Goal: Task Accomplishment & Management: Complete application form

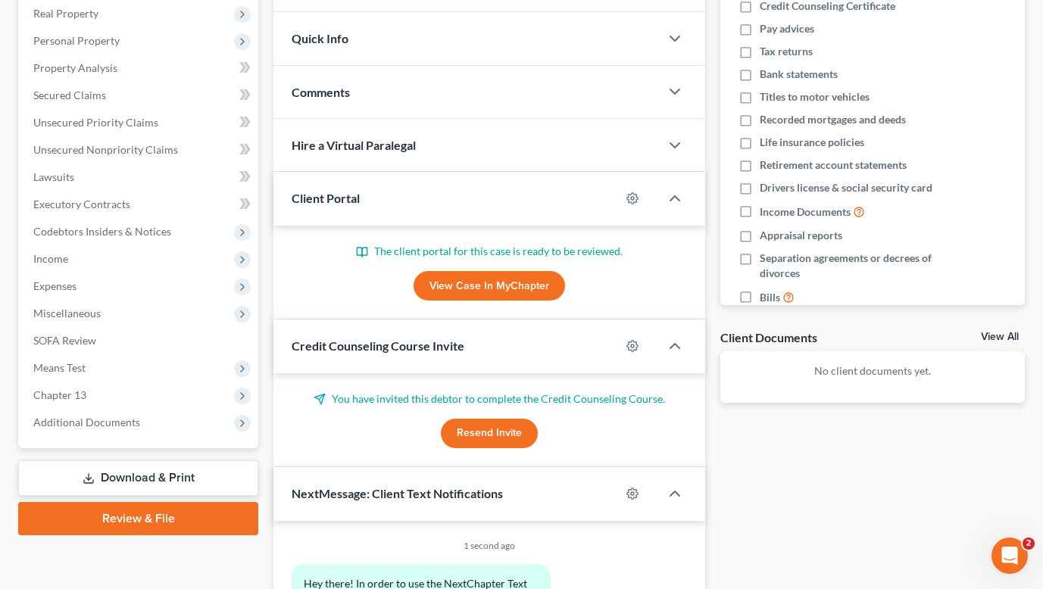
click at [470, 292] on link "View Case in MyChapter" at bounding box center [489, 286] width 151 height 30
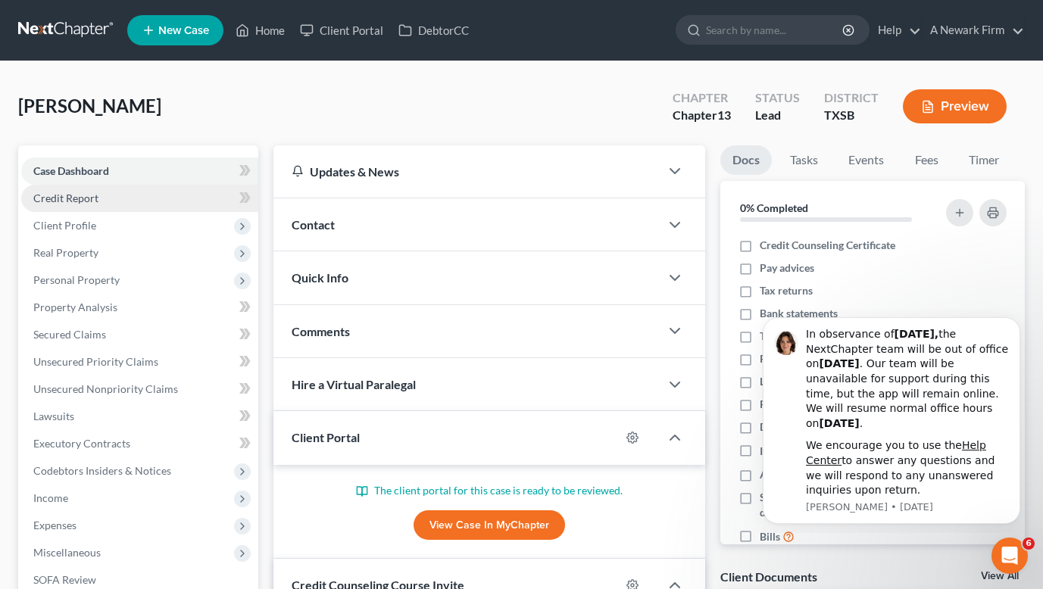
click at [76, 197] on span "Credit Report" at bounding box center [65, 198] width 65 height 13
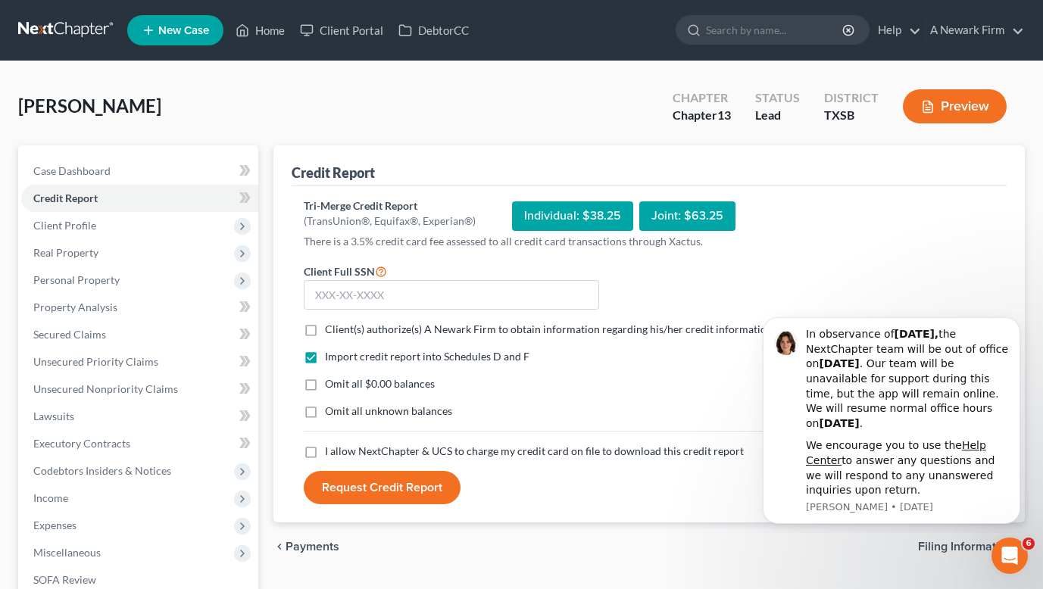
click at [325, 331] on label "Client(s) authorize(s) A Newark Firm to obtain information regarding his/her cr…" at bounding box center [550, 329] width 450 height 15
click at [331, 331] on input "Client(s) authorize(s) A Newark Firm to obtain information regarding his/her cr…" at bounding box center [336, 327] width 10 height 10
checkbox input "true"
click at [325, 385] on label "Omit all $0.00 balances" at bounding box center [380, 383] width 110 height 15
click at [331, 385] on input "Omit all $0.00 balances" at bounding box center [336, 381] width 10 height 10
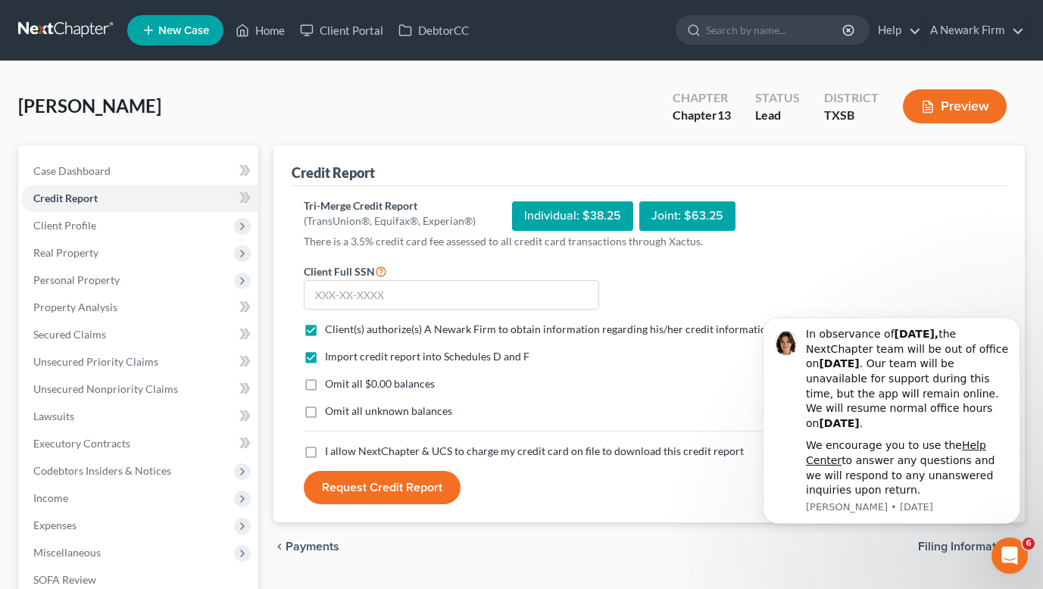
checkbox input "true"
click at [325, 414] on label "Omit all unknown balances" at bounding box center [388, 411] width 127 height 15
click at [331, 414] on input "Omit all unknown balances" at bounding box center [336, 409] width 10 height 10
checkbox input "true"
drag, startPoint x: 314, startPoint y: 450, endPoint x: 340, endPoint y: 447, distance: 25.9
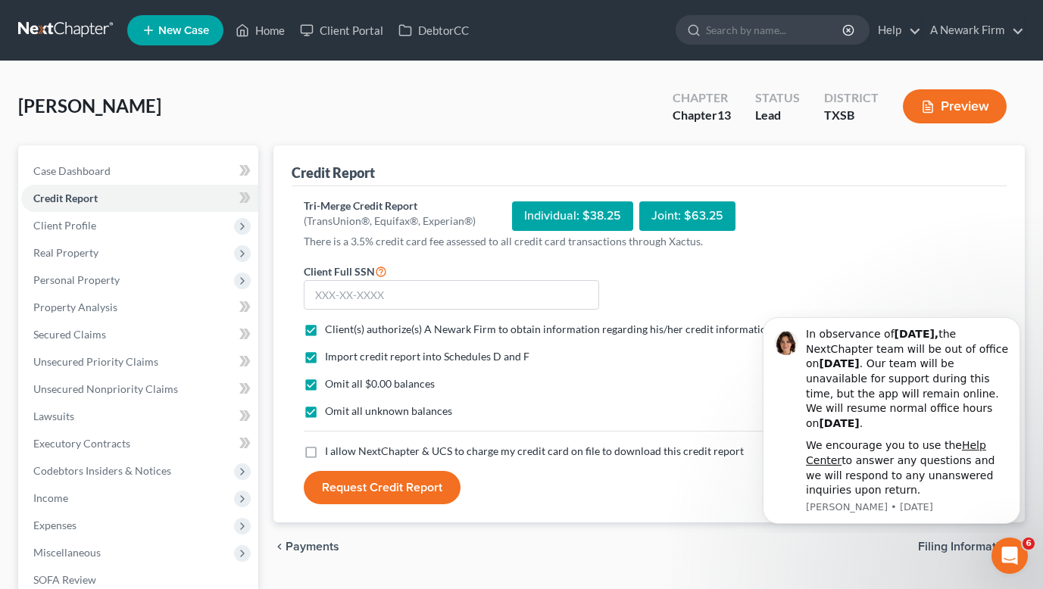
click at [325, 450] on label "I allow NextChapter & UCS to charge my credit card on file to download this cre…" at bounding box center [534, 451] width 419 height 15
click at [331, 450] on input "I allow NextChapter & UCS to charge my credit card on file to download this cre…" at bounding box center [336, 449] width 10 height 10
checkbox input "true"
click at [347, 299] on input "text" at bounding box center [451, 295] width 295 height 30
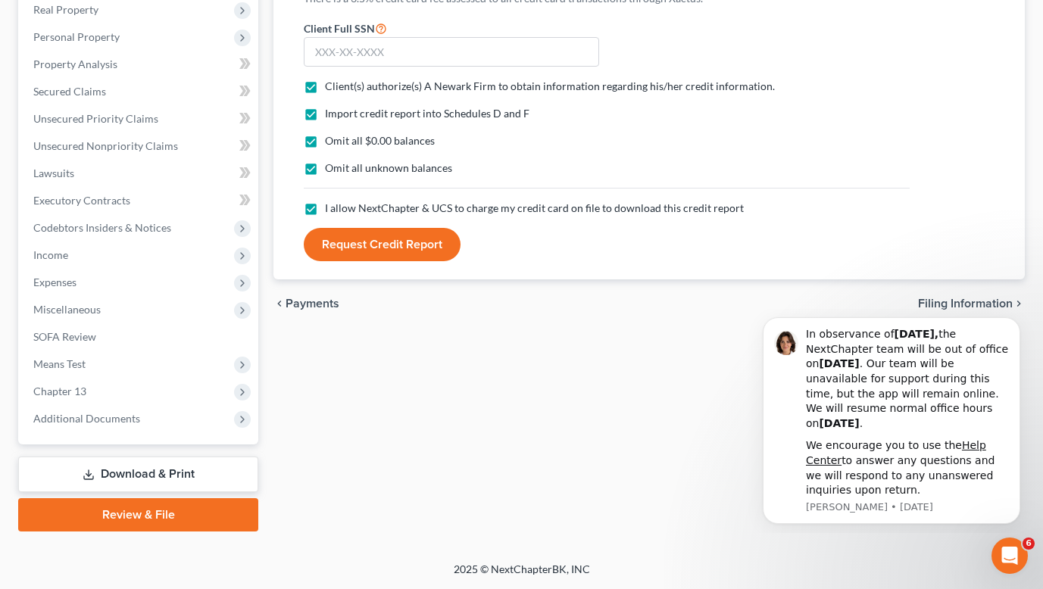
click at [151, 467] on link "Download & Print" at bounding box center [138, 475] width 240 height 36
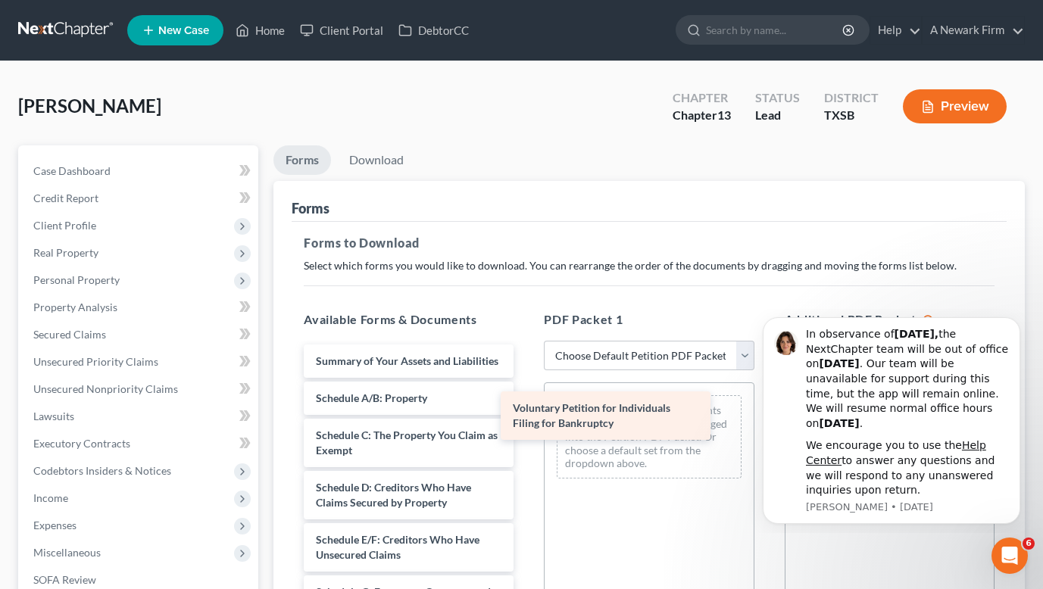
drag, startPoint x: 399, startPoint y: 369, endPoint x: 596, endPoint y: 417, distance: 202.6
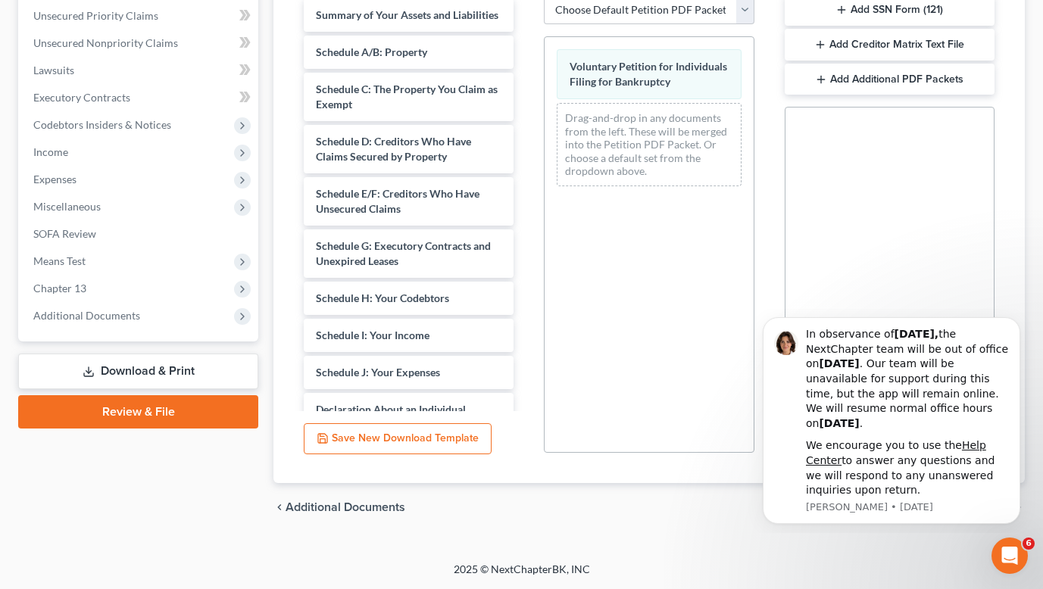
scroll to position [346, 0]
drag, startPoint x: 716, startPoint y: 534, endPoint x: 671, endPoint y: 511, distance: 50.1
click at [713, 532] on div "Petition Navigation Case Dashboard Payments Invoices Payments Payments Credit R…" at bounding box center [521, 171] width 1007 height 745
click at [1020, 329] on button "Dismiss notification" at bounding box center [1016, 322] width 20 height 20
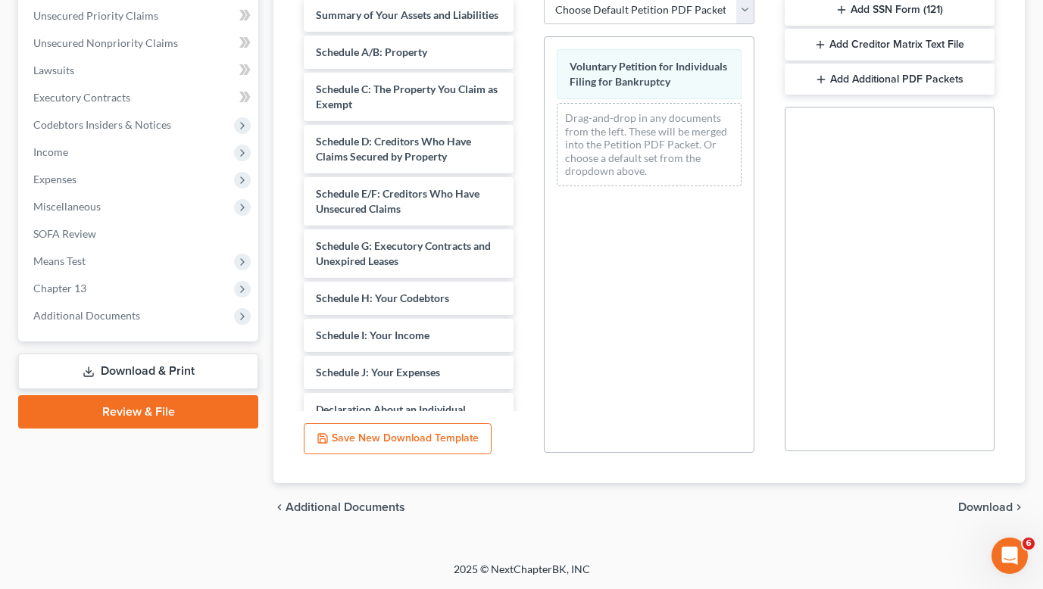
click at [985, 504] on span "Download" at bounding box center [985, 507] width 55 height 12
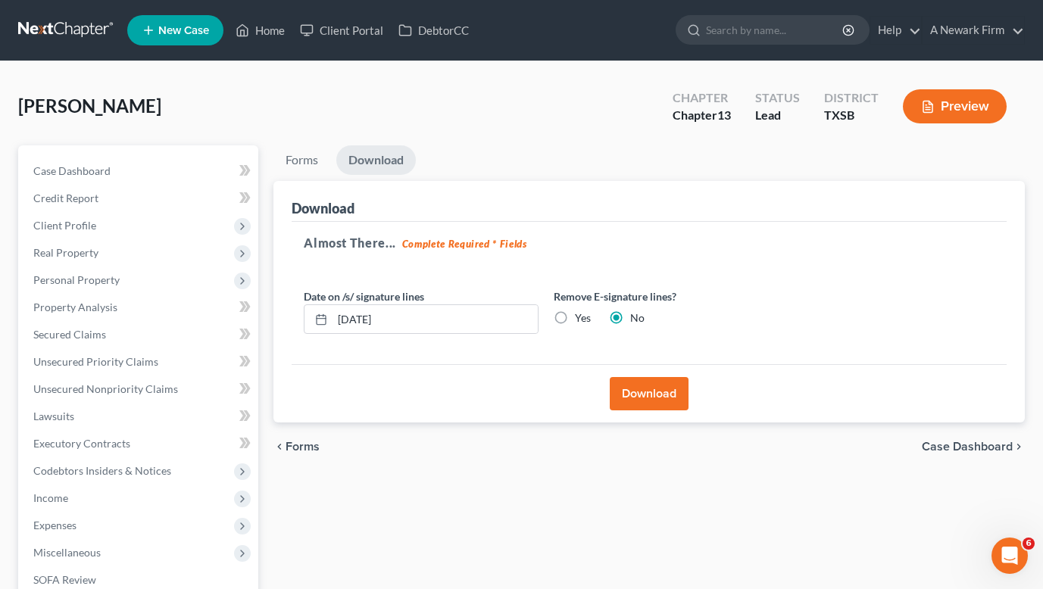
scroll to position [0, 0]
click at [643, 395] on button "Download" at bounding box center [649, 393] width 79 height 33
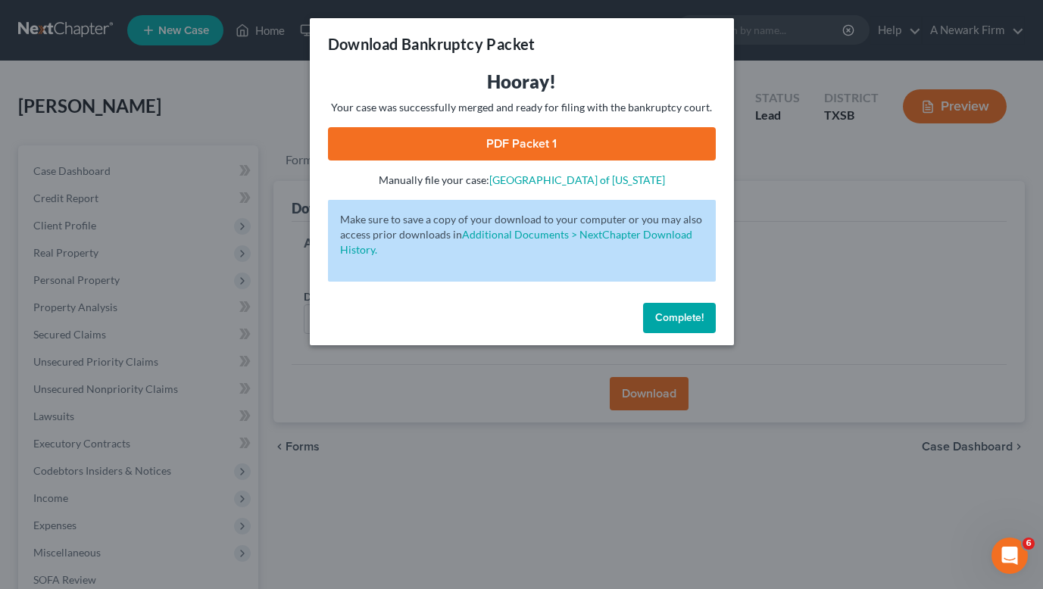
click at [535, 144] on link "PDF Packet 1" at bounding box center [522, 143] width 388 height 33
click at [677, 315] on span "Complete!" at bounding box center [679, 317] width 48 height 13
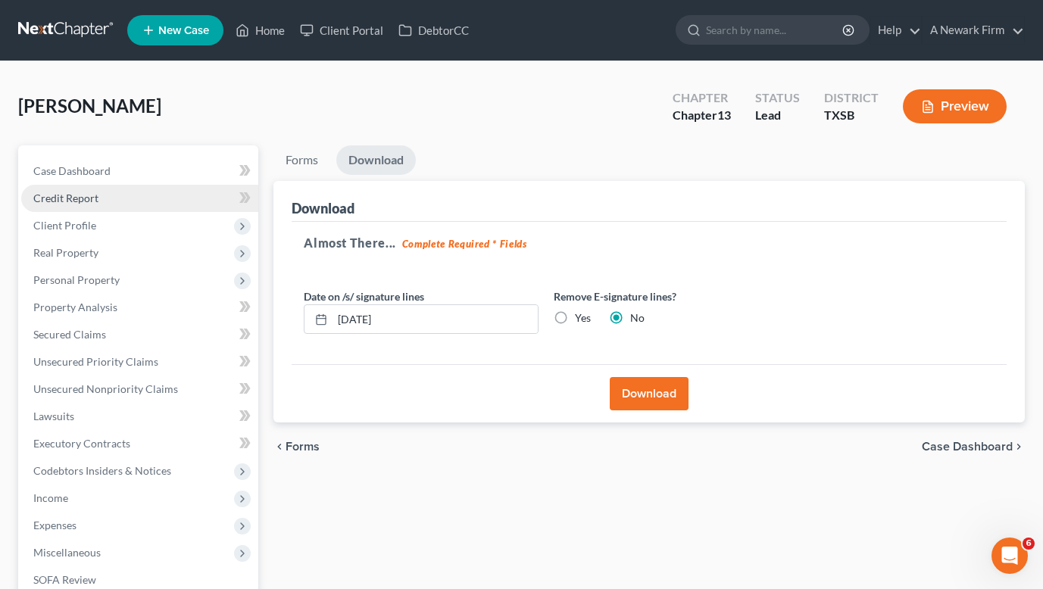
click at [95, 192] on span "Credit Report" at bounding box center [65, 198] width 65 height 13
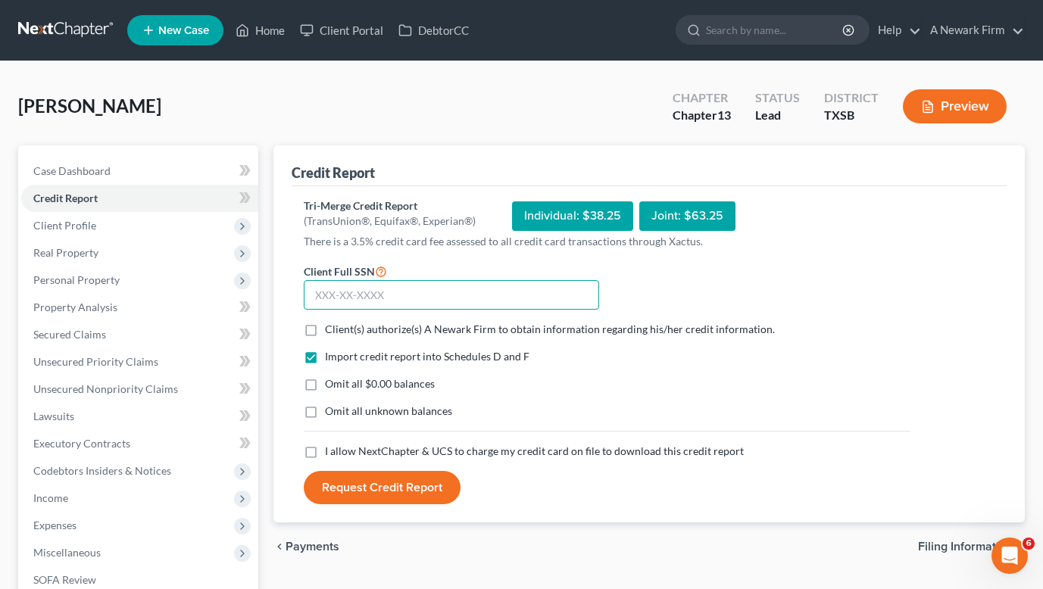
click at [364, 287] on input "text" at bounding box center [451, 295] width 295 height 30
paste input "467-69-4988"
type input "467-69-4988"
drag, startPoint x: 313, startPoint y: 327, endPoint x: 313, endPoint y: 375, distance: 47.7
click at [325, 327] on label "Client(s) authorize(s) A Newark Firm to obtain information regarding his/her cr…" at bounding box center [550, 329] width 450 height 15
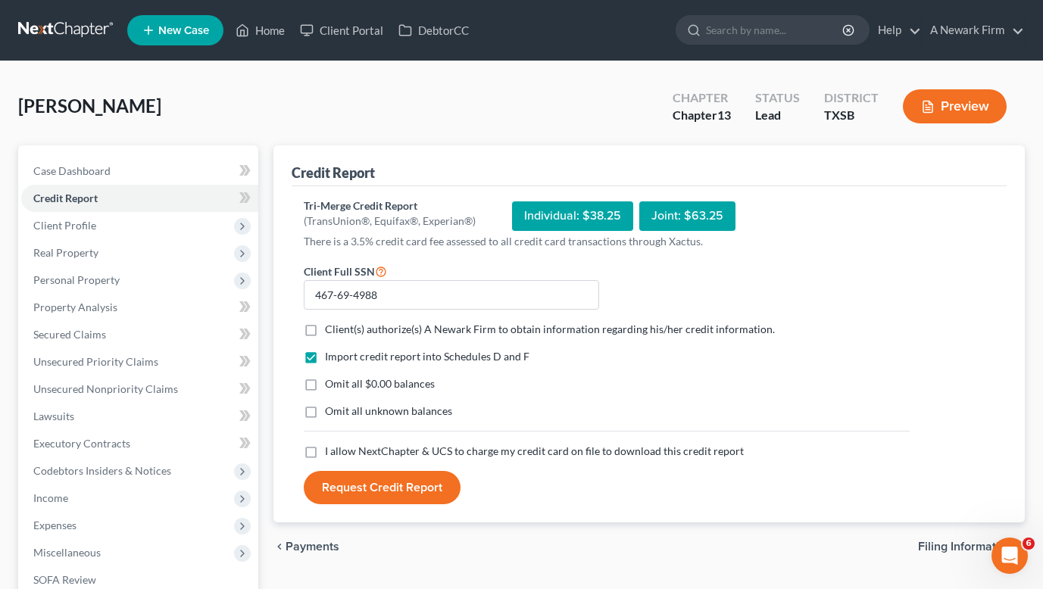
click at [331, 327] on input "Client(s) authorize(s) A Newark Firm to obtain information regarding his/her cr…" at bounding box center [336, 327] width 10 height 10
checkbox input "true"
drag, startPoint x: 314, startPoint y: 382, endPoint x: 312, endPoint y: 408, distance: 26.6
click at [325, 382] on label "Omit all $0.00 balances" at bounding box center [380, 383] width 110 height 15
click at [331, 382] on input "Omit all $0.00 balances" at bounding box center [336, 381] width 10 height 10
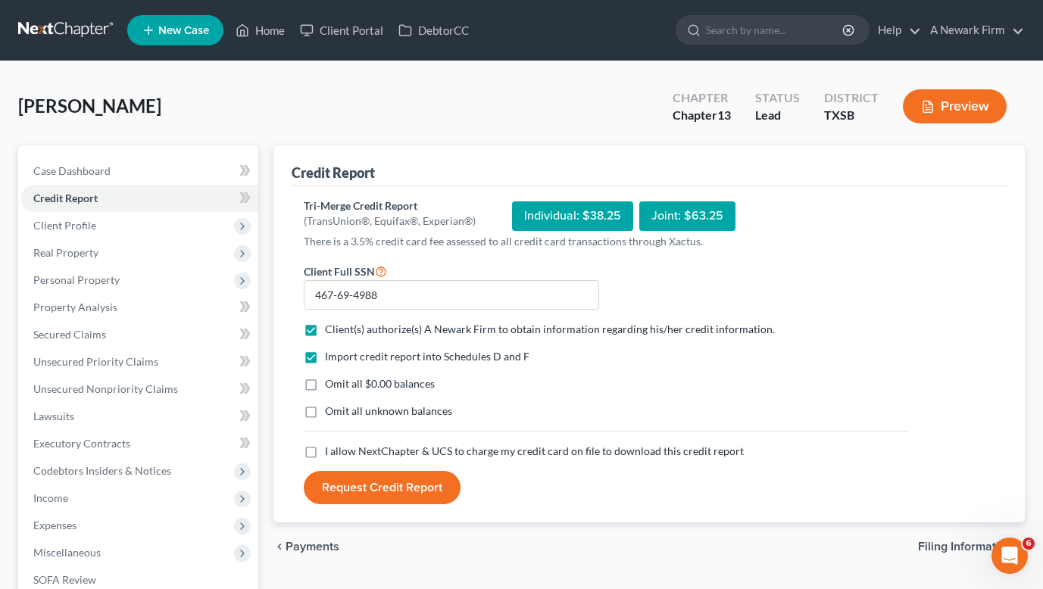
checkbox input "true"
click at [325, 409] on label "Omit all unknown balances" at bounding box center [388, 411] width 127 height 15
click at [331, 409] on input "Omit all unknown balances" at bounding box center [336, 409] width 10 height 10
checkbox input "true"
click at [325, 459] on label "I allow NextChapter & UCS to charge my credit card on file to download this cre…" at bounding box center [534, 451] width 419 height 15
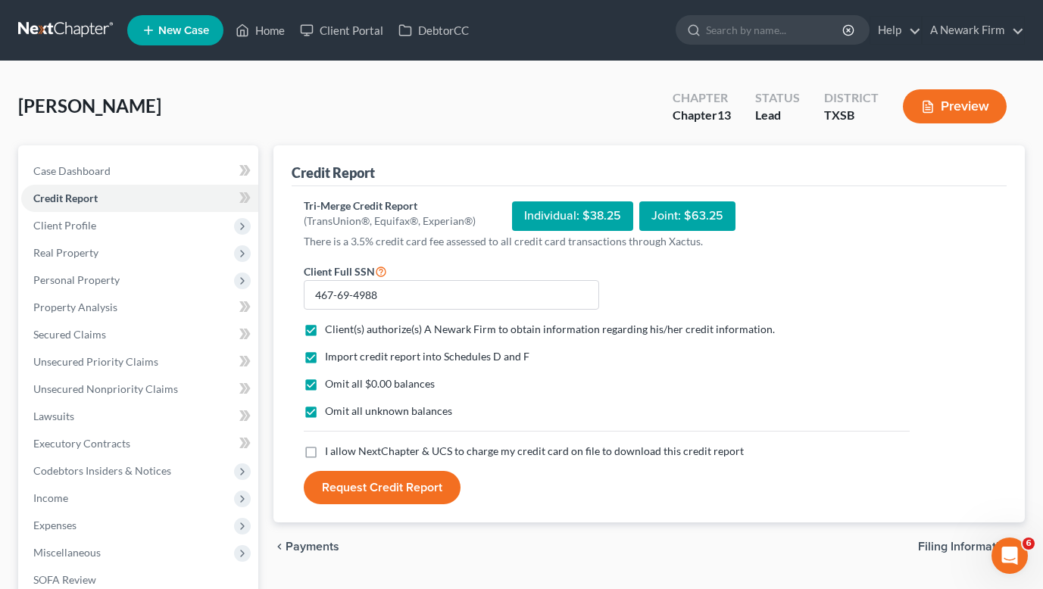
click at [331, 454] on input "I allow NextChapter & UCS to charge my credit card on file to download this cre…" at bounding box center [336, 449] width 10 height 10
checkbox input "true"
click at [356, 482] on button "Request Credit Report" at bounding box center [382, 487] width 157 height 33
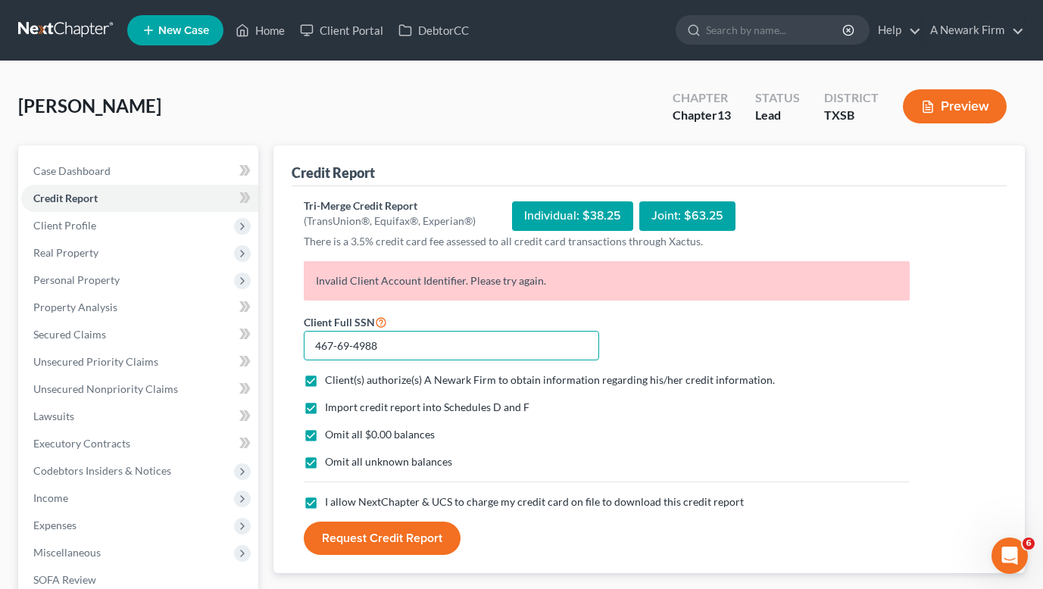
click at [311, 345] on input "467-69-4988" at bounding box center [451, 346] width 295 height 30
click at [388, 546] on button "Request Credit Report" at bounding box center [382, 538] width 157 height 33
click at [994, 540] on body "Home New Case Client Portal DebtorCC A Newark Firm [PERSON_NAME][EMAIL_ADDRESS]…" at bounding box center [521, 416] width 1043 height 832
click at [1003, 548] on icon "Open Intercom Messenger" at bounding box center [1007, 554] width 25 height 25
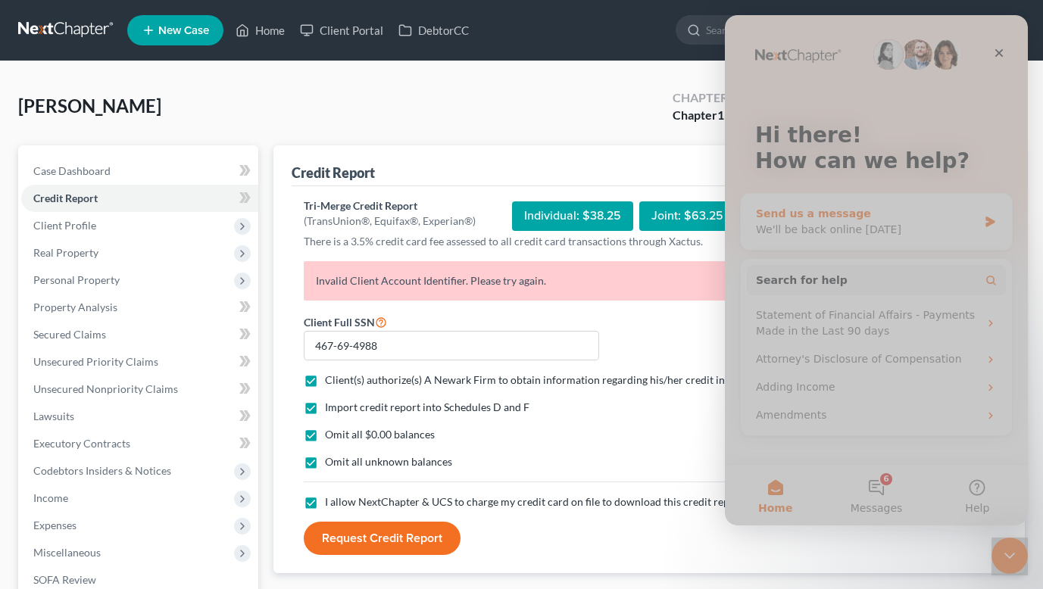
click at [807, 218] on div "Send us a message" at bounding box center [867, 214] width 222 height 16
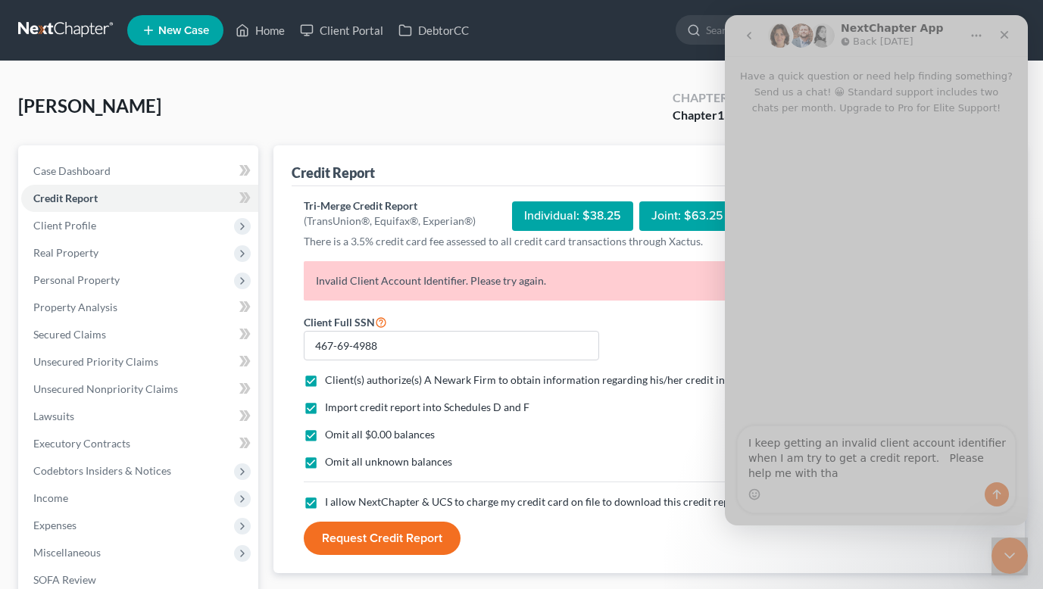
type textarea "I keep getting an invalid client account identifier when I am try to get a cred…"
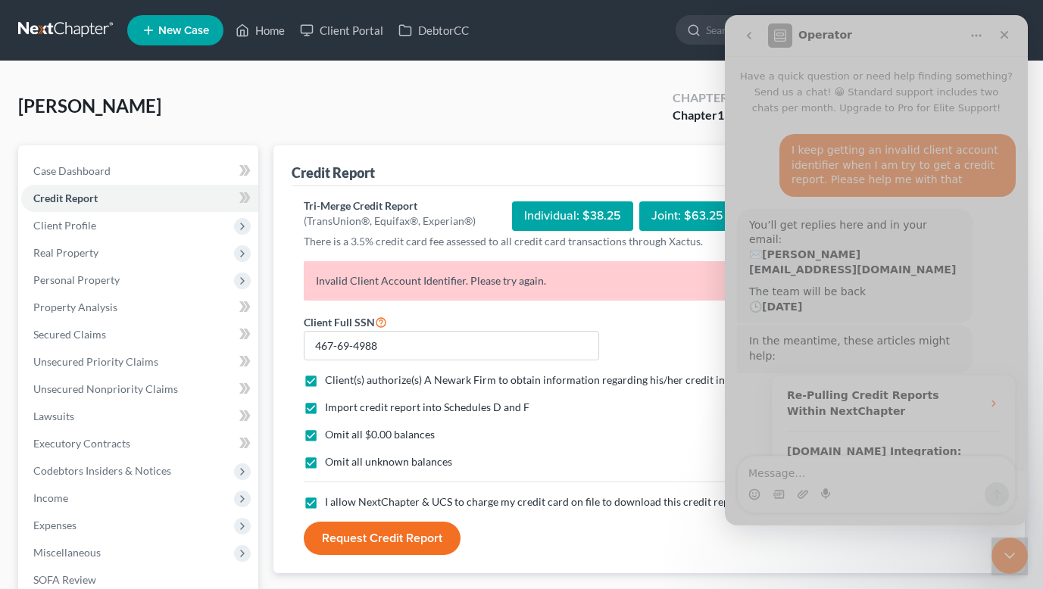
scroll to position [92, 0]
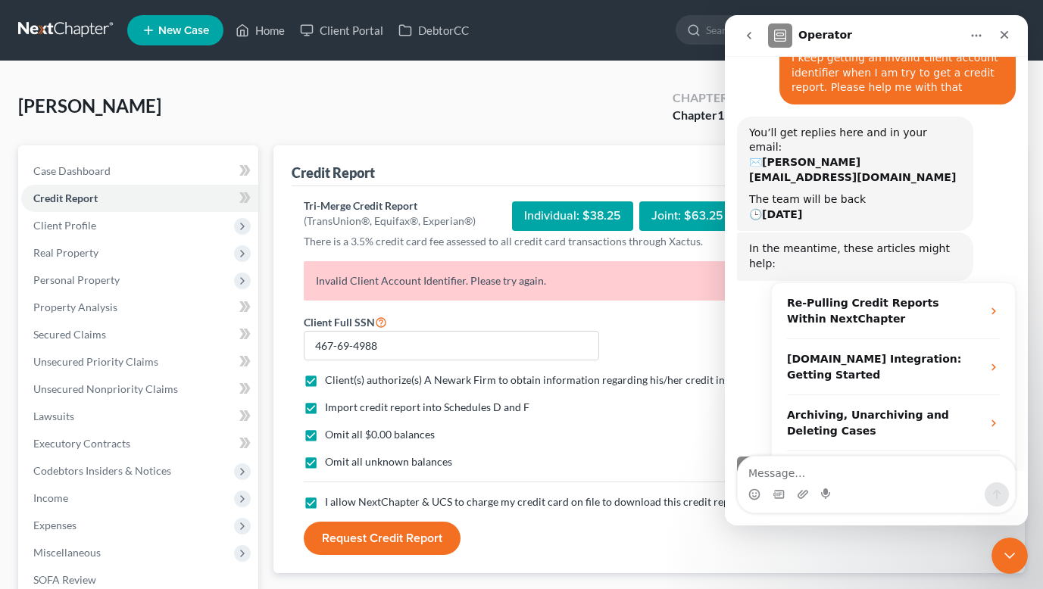
click at [461, 227] on div "(TransUnion®, Equifax®, Experian®)" at bounding box center [390, 221] width 172 height 15
click at [412, 31] on icon at bounding box center [405, 30] width 14 height 18
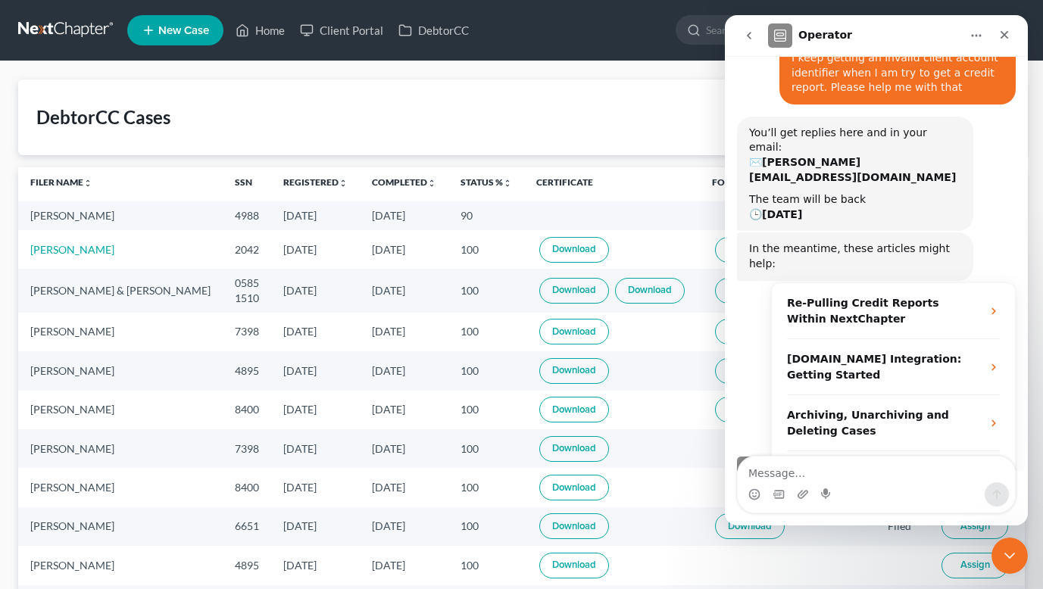
scroll to position [90, 0]
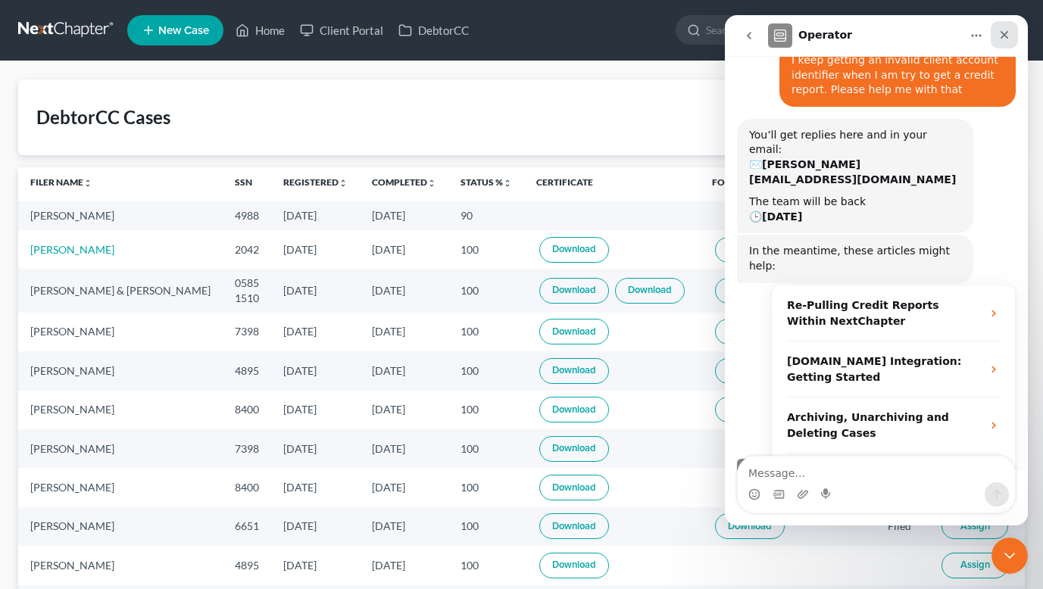
click at [1001, 30] on icon "Close" at bounding box center [1004, 35] width 12 height 12
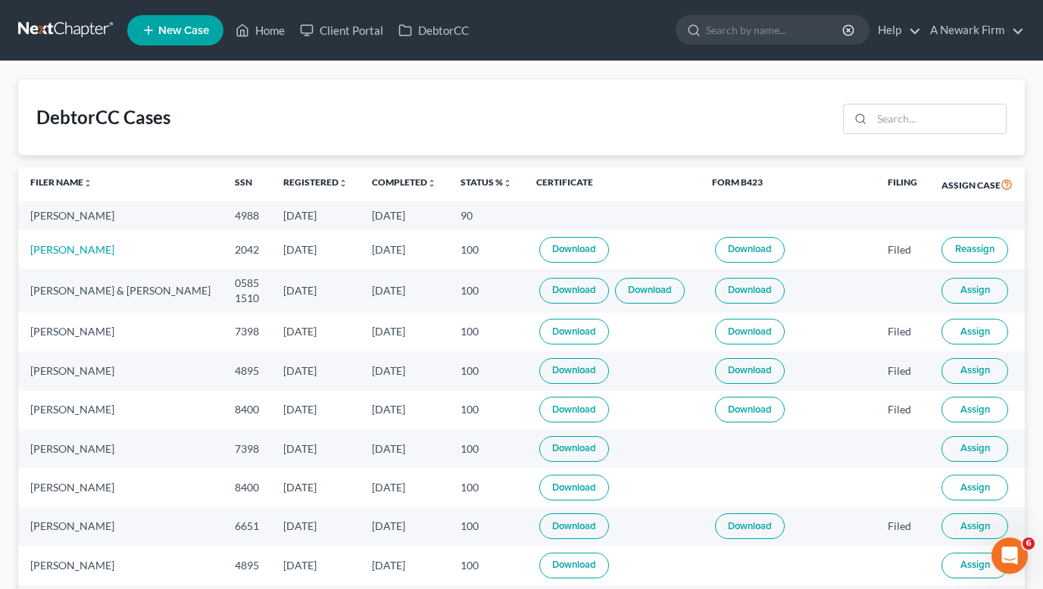
scroll to position [0, 0]
